Goal: Navigation & Orientation: Find specific page/section

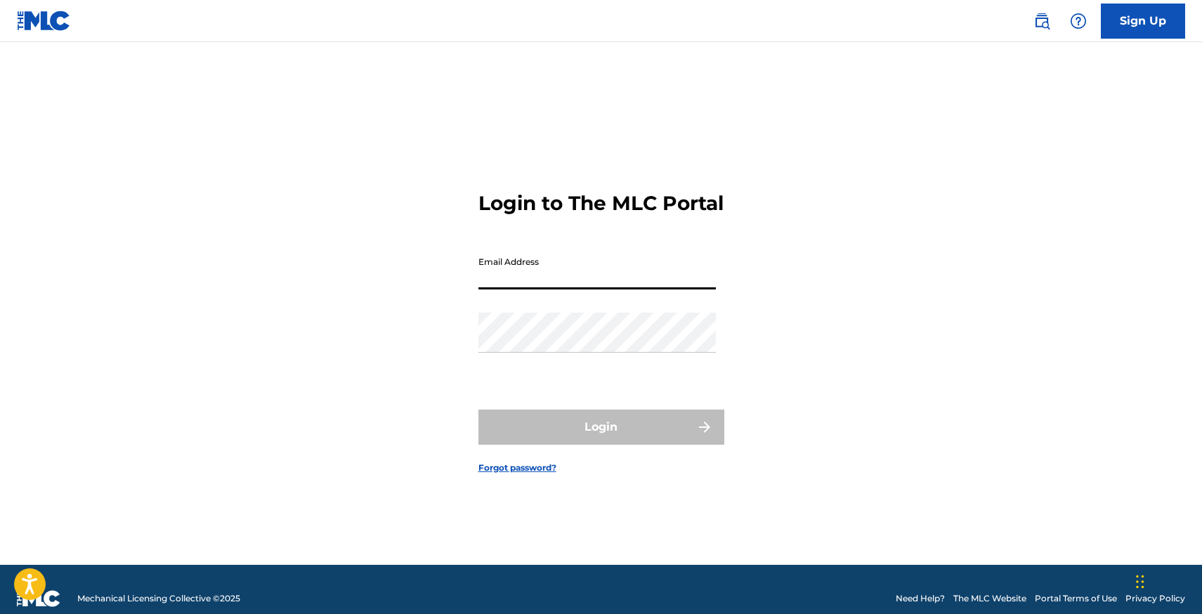
type input "[PERSON_NAME][EMAIL_ADDRESS][DOMAIN_NAME]"
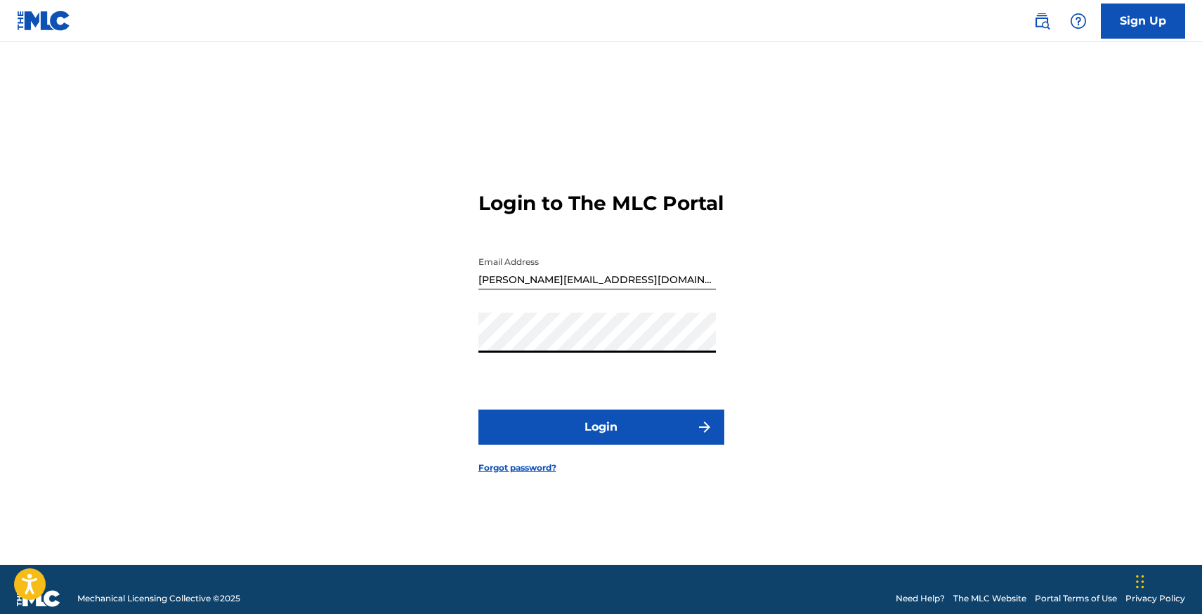
click at [626, 427] on button "Login" at bounding box center [601, 426] width 246 height 35
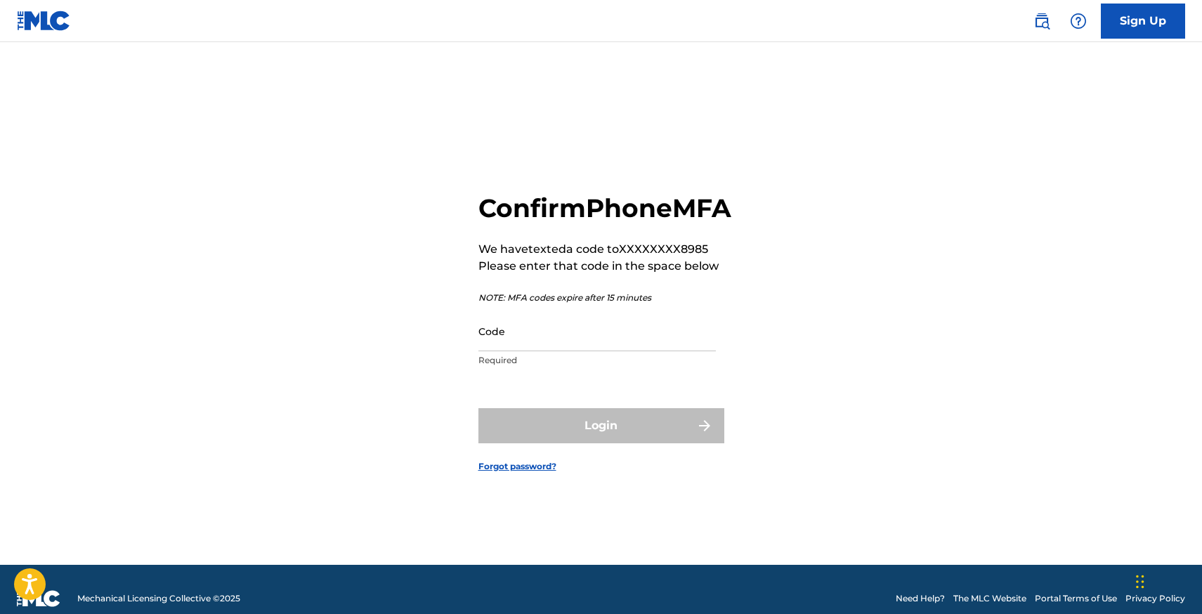
click at [534, 351] on input "Code" at bounding box center [596, 331] width 237 height 40
paste input "020416"
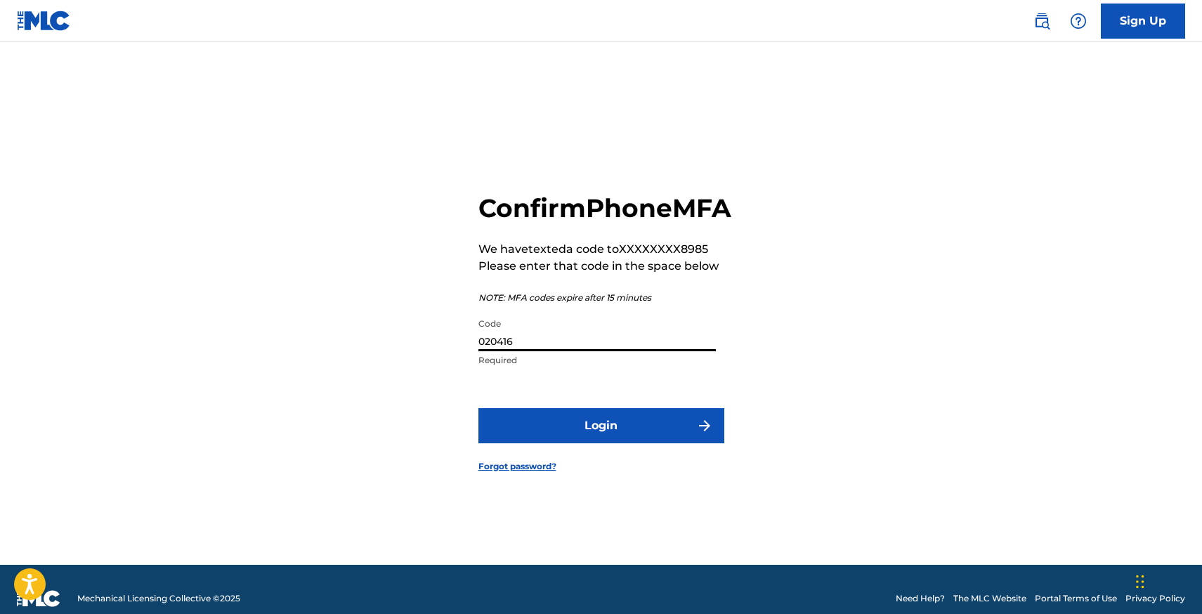
type input "020416"
click at [609, 439] on button "Login" at bounding box center [601, 425] width 246 height 35
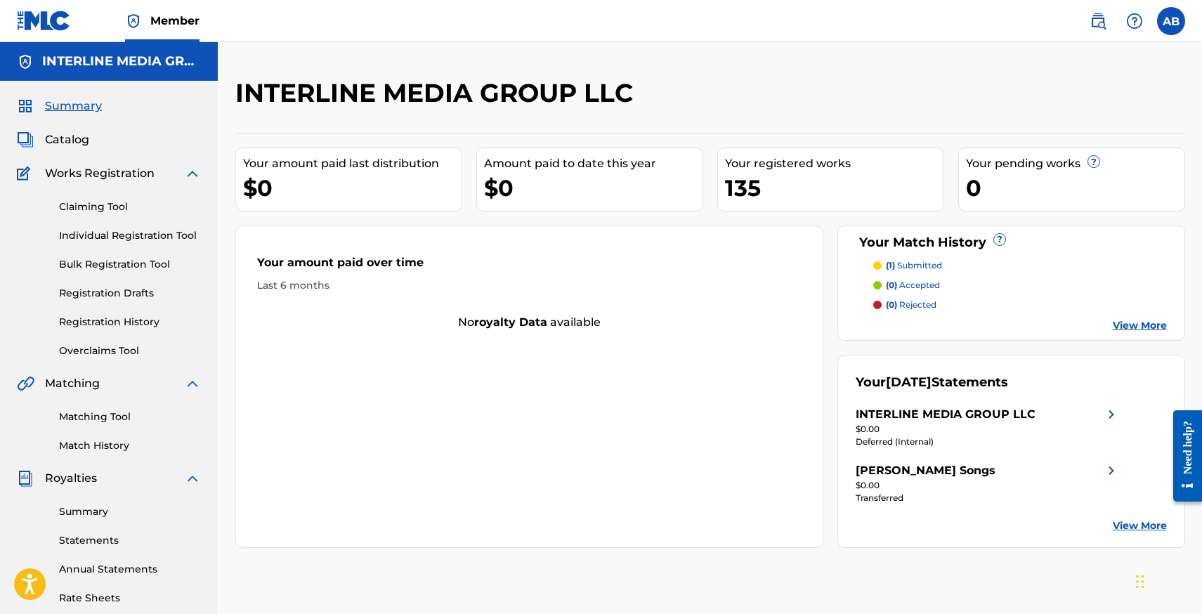
click at [85, 136] on span "Catalog" at bounding box center [67, 139] width 44 height 17
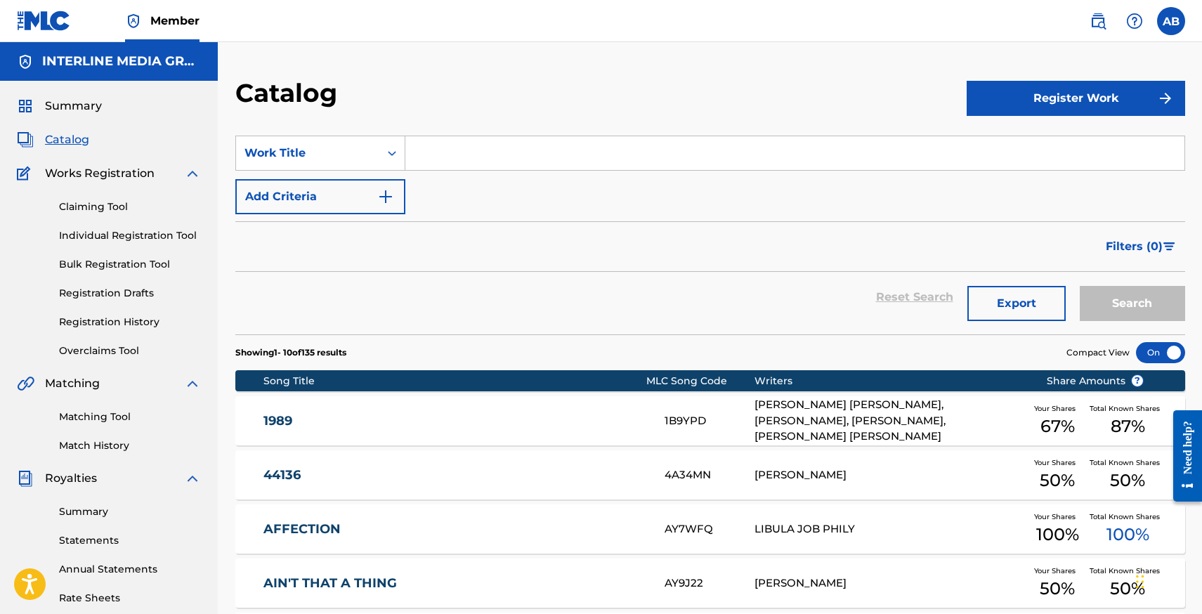
click at [656, 272] on div "Reset Search Export Search" at bounding box center [709, 297] width 949 height 51
click at [408, 280] on div "Reset Search Export Search" at bounding box center [709, 297] width 949 height 51
click at [547, 225] on div "Filters ( 0 )" at bounding box center [709, 246] width 949 height 51
click at [81, 106] on span "Summary" at bounding box center [73, 106] width 57 height 17
